Goal: Information Seeking & Learning: Find specific fact

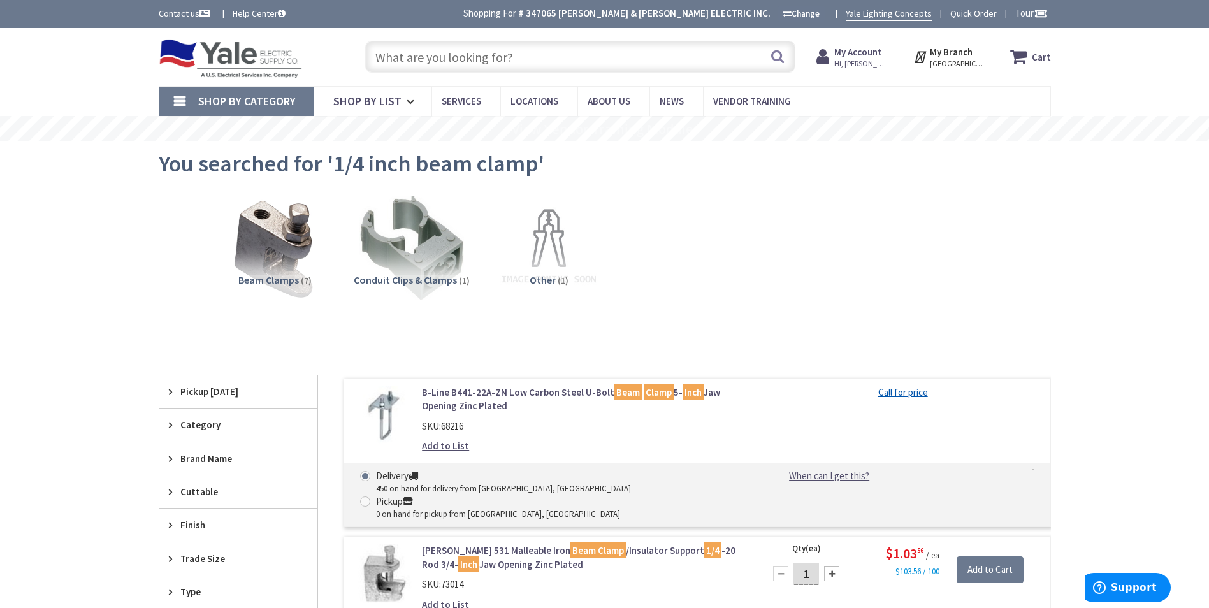
click at [566, 58] on input "text" at bounding box center [580, 57] width 430 height 32
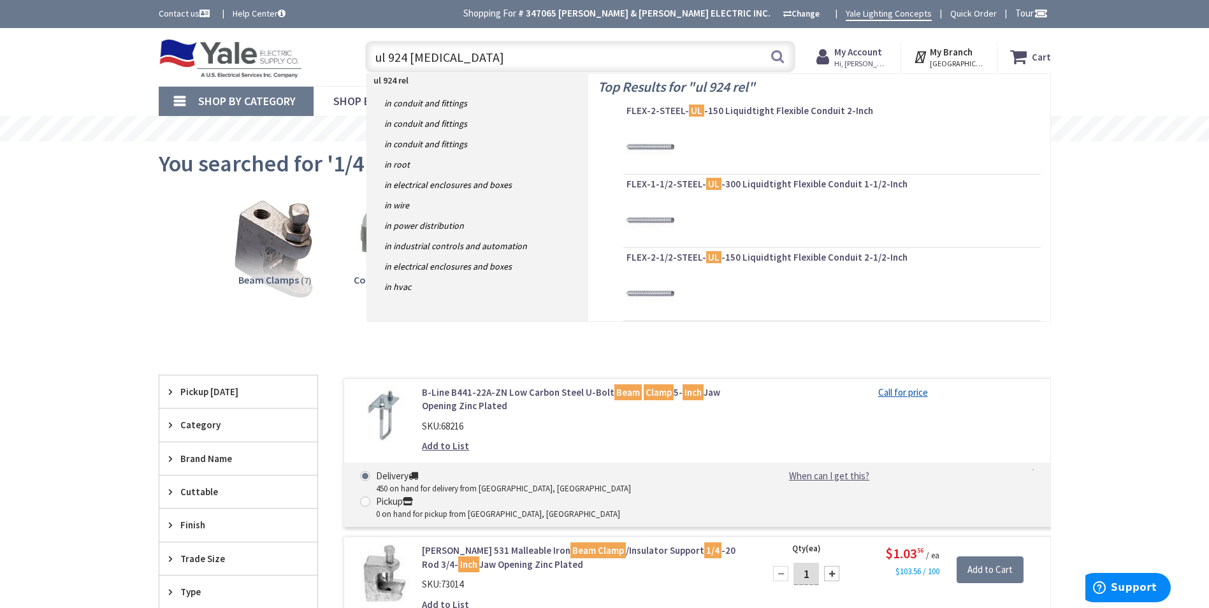
type input "ul 924 relay"
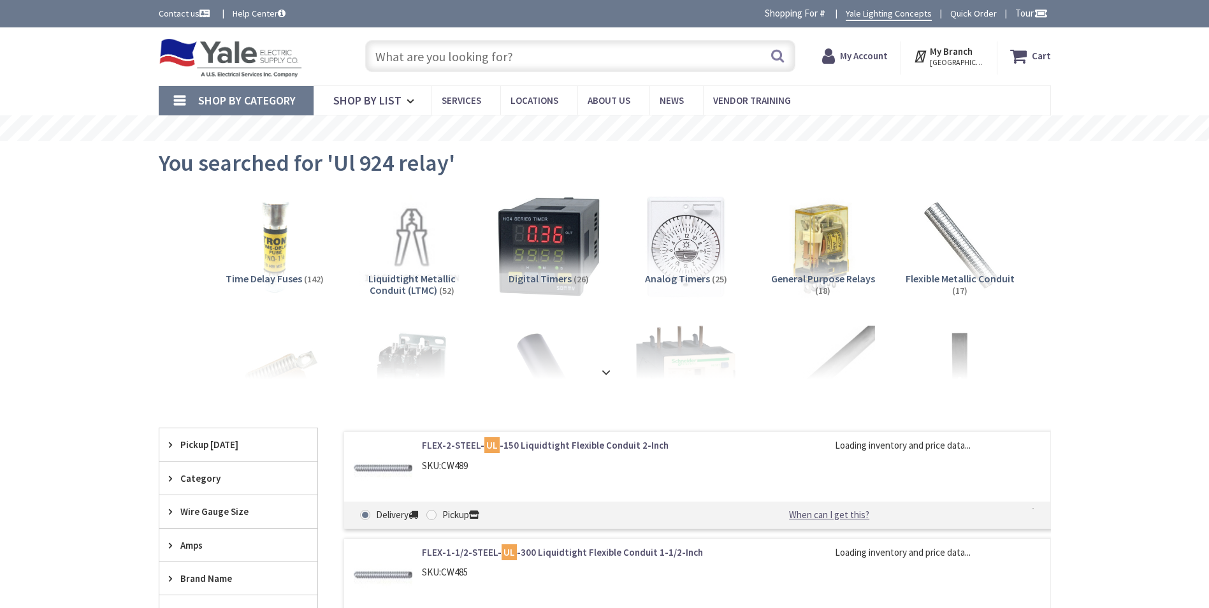
type input "Williamstown [GEOGRAPHIC_DATA], [GEOGRAPHIC_DATA]"
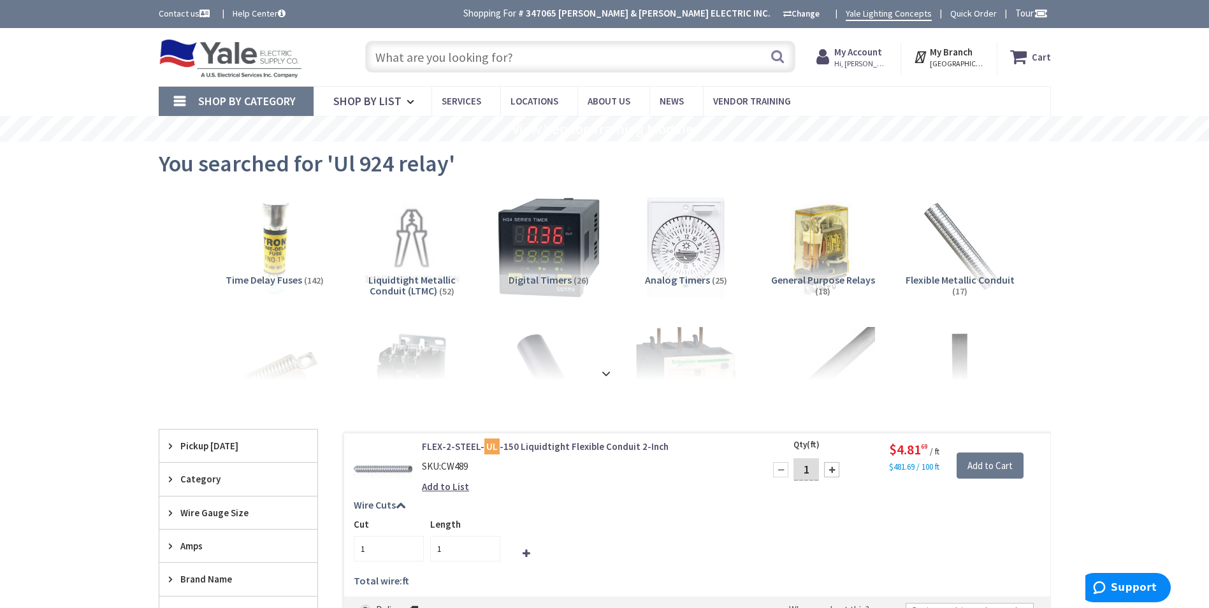
click at [599, 59] on input "text" at bounding box center [580, 57] width 430 height 32
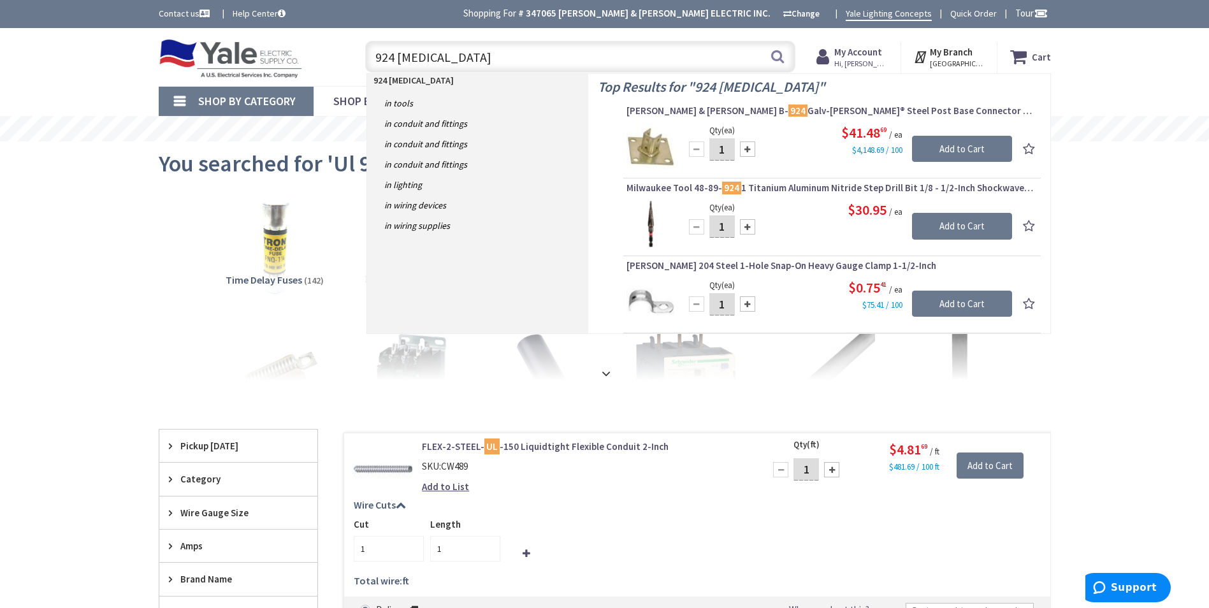
type input "924 relay"
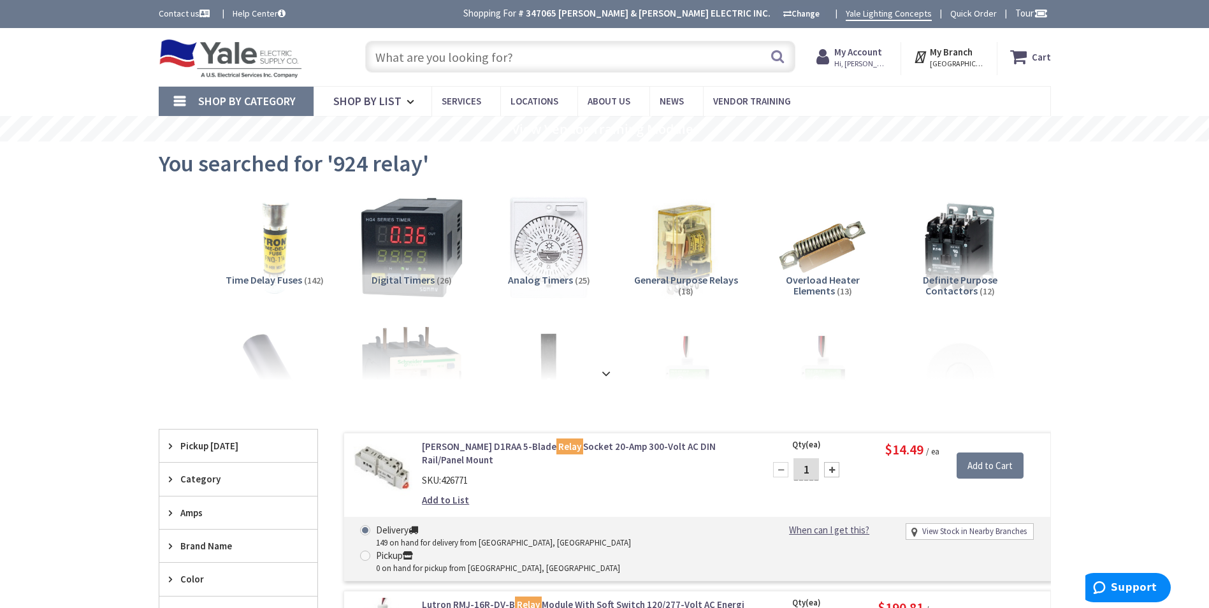
click at [538, 55] on input "text" at bounding box center [580, 57] width 430 height 32
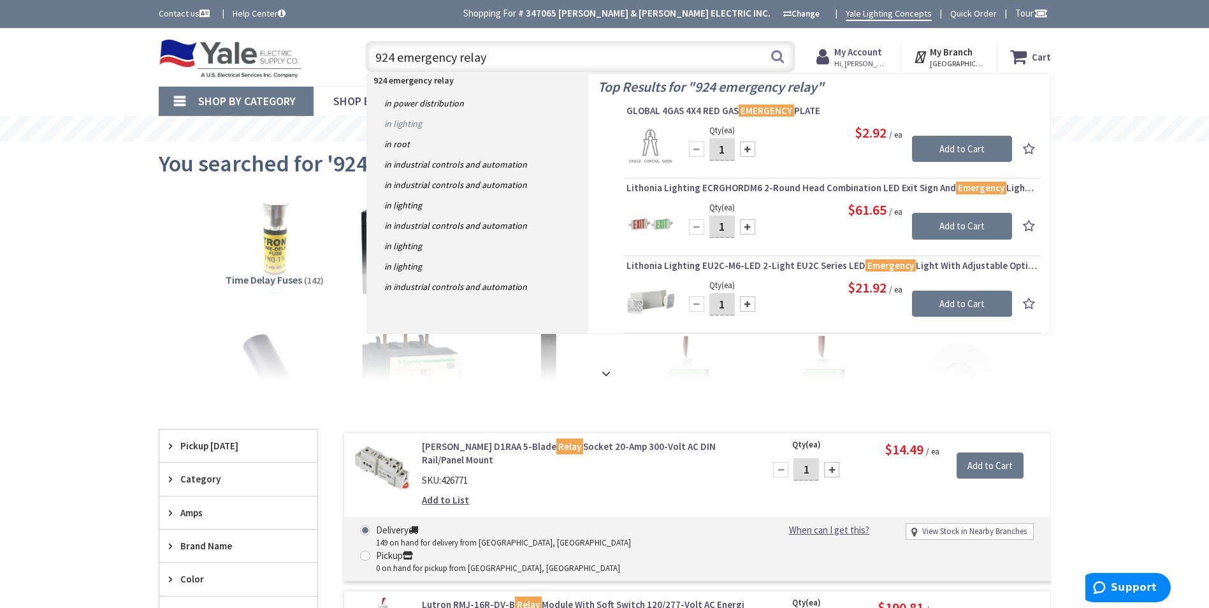
type input "924 emergency relay"
click at [419, 126] on link "in Lighting" at bounding box center [477, 123] width 221 height 20
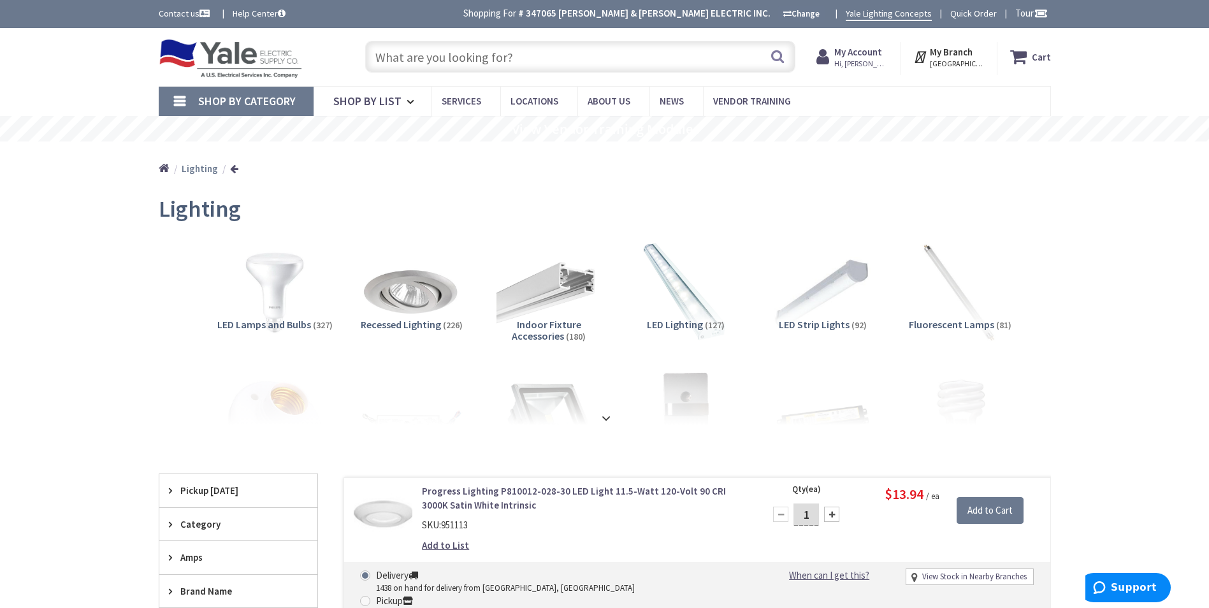
click at [514, 57] on input "text" at bounding box center [580, 57] width 430 height 32
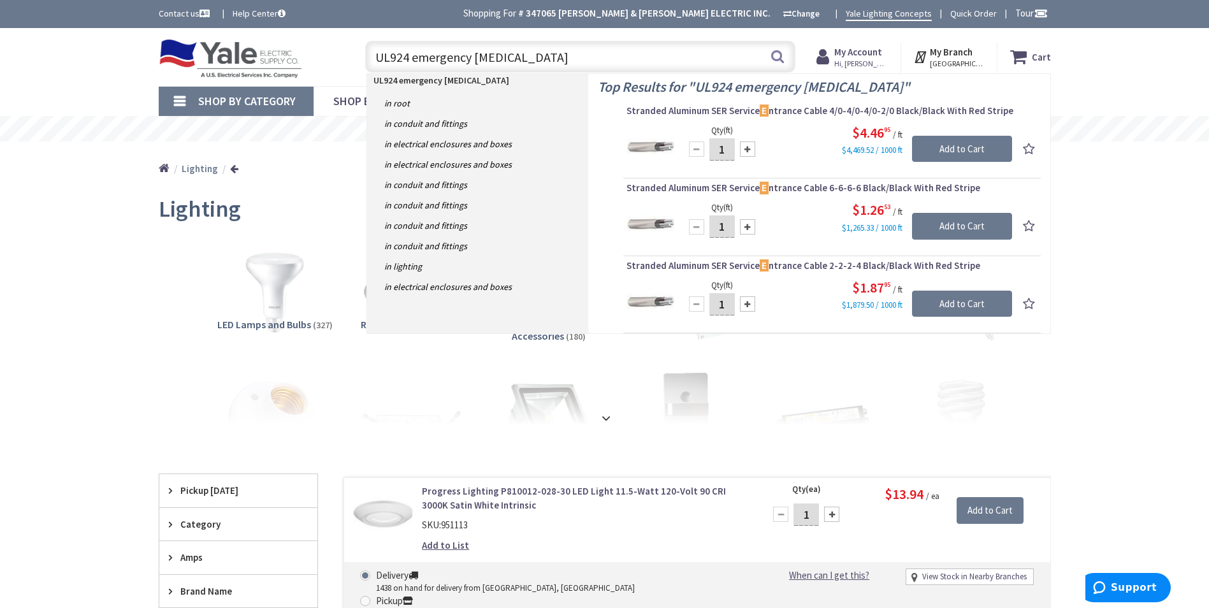
type input "UL924 emergency relay"
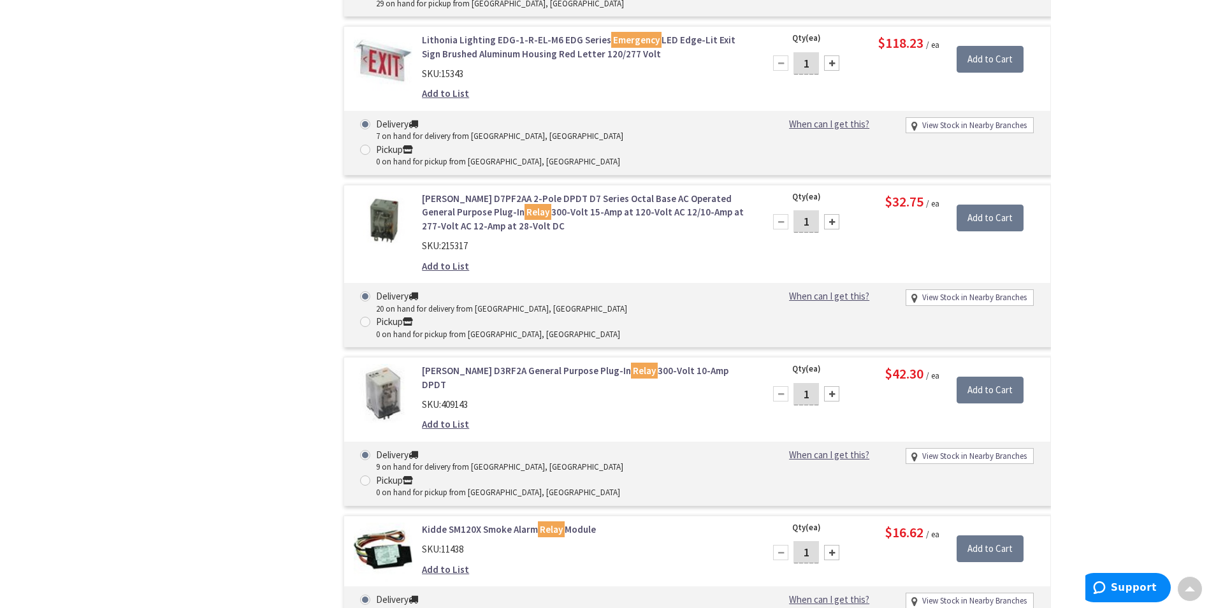
scroll to position [3563, 0]
